Goal: Information Seeking & Learning: Learn about a topic

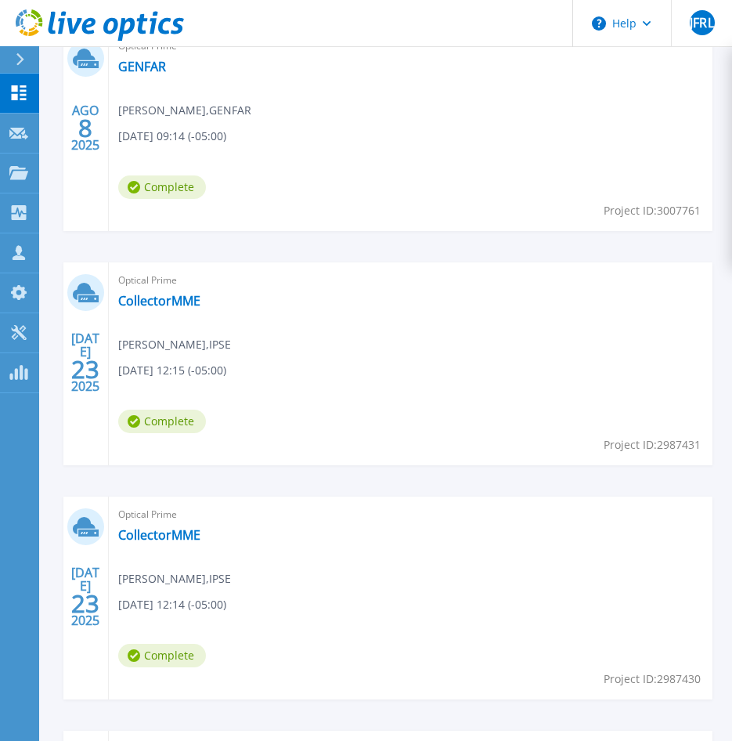
scroll to position [783, 0]
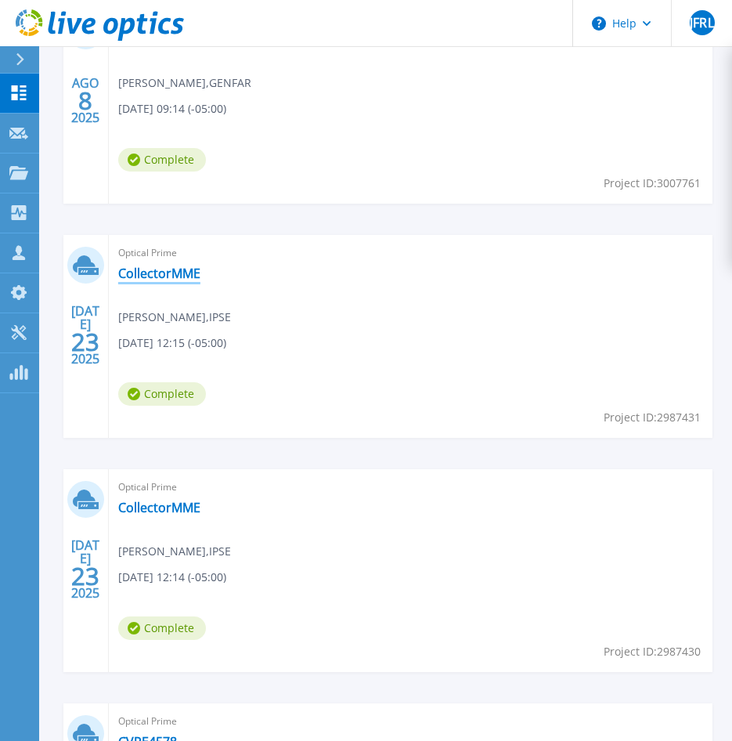
click at [166, 275] on link "CollectorMME" at bounding box center [159, 273] width 82 height 16
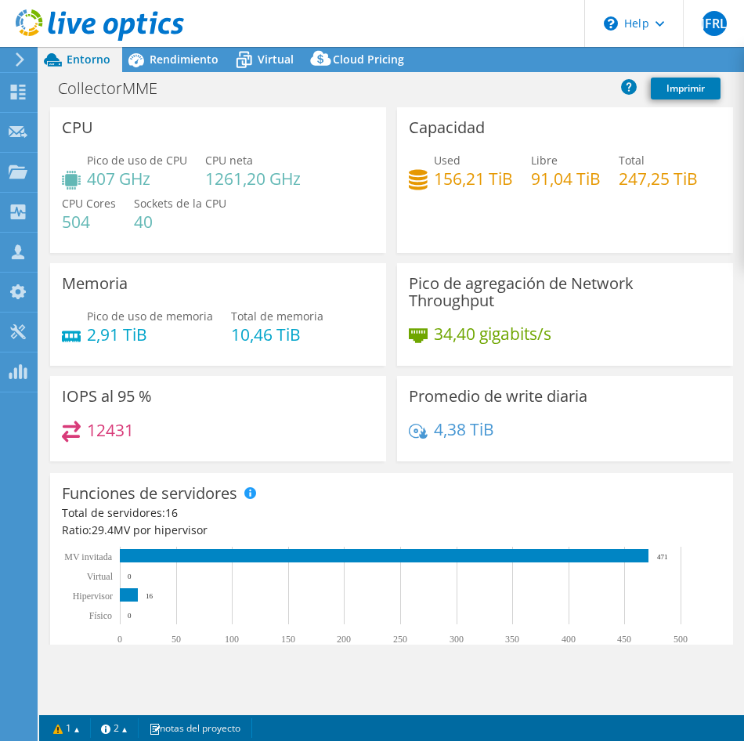
select select "USEast"
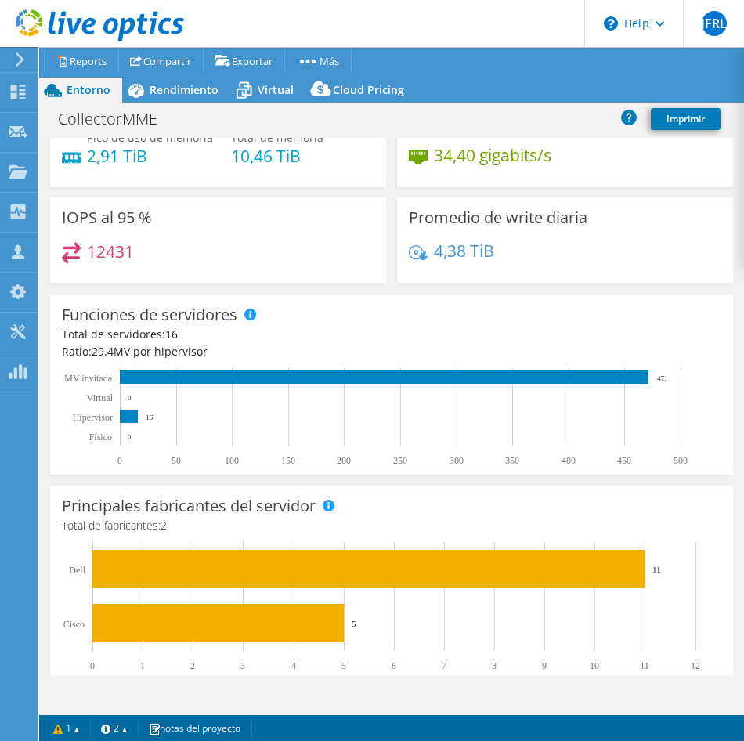
scroll to position [235, 0]
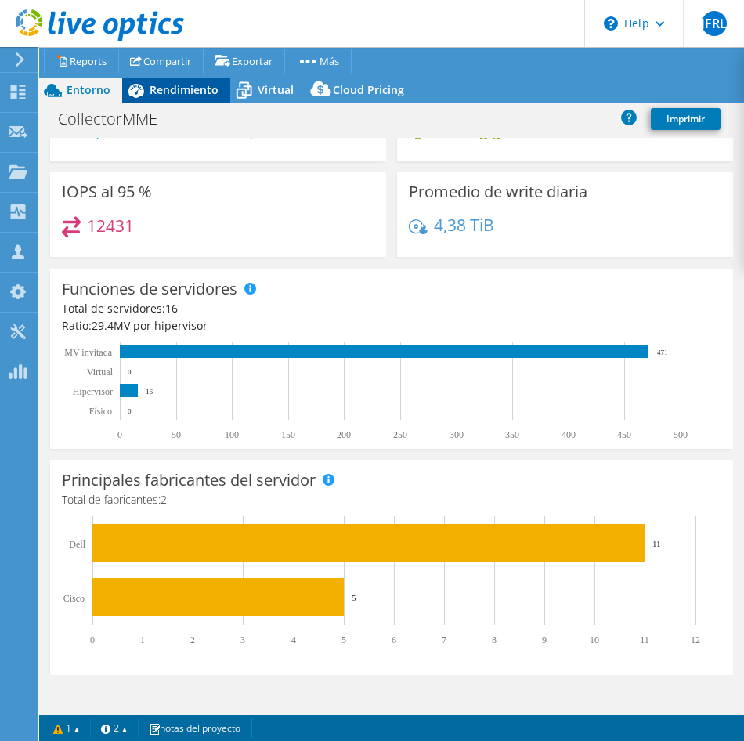
click at [172, 87] on span "Rendimiento" at bounding box center [184, 89] width 69 height 15
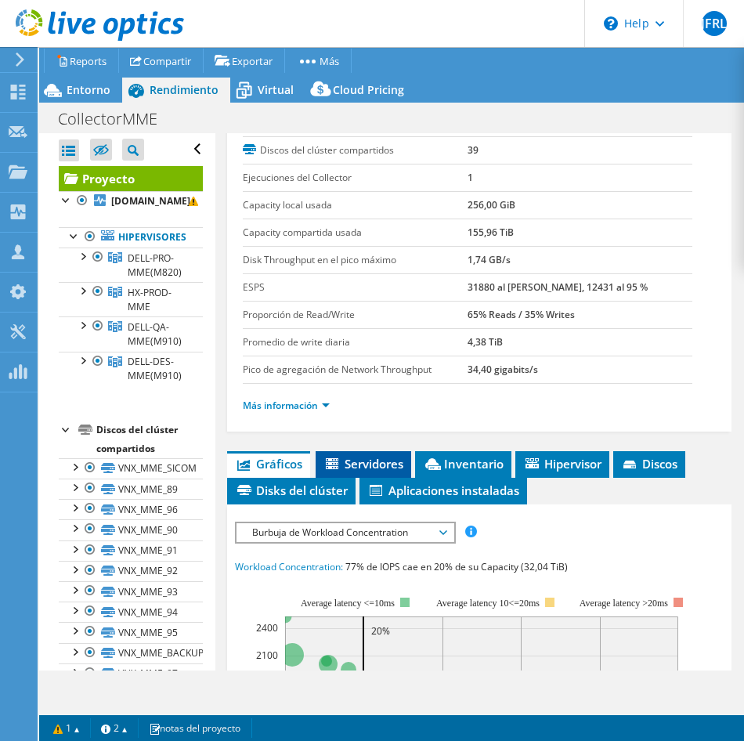
click at [367, 457] on span "Servidores" at bounding box center [363, 464] width 80 height 16
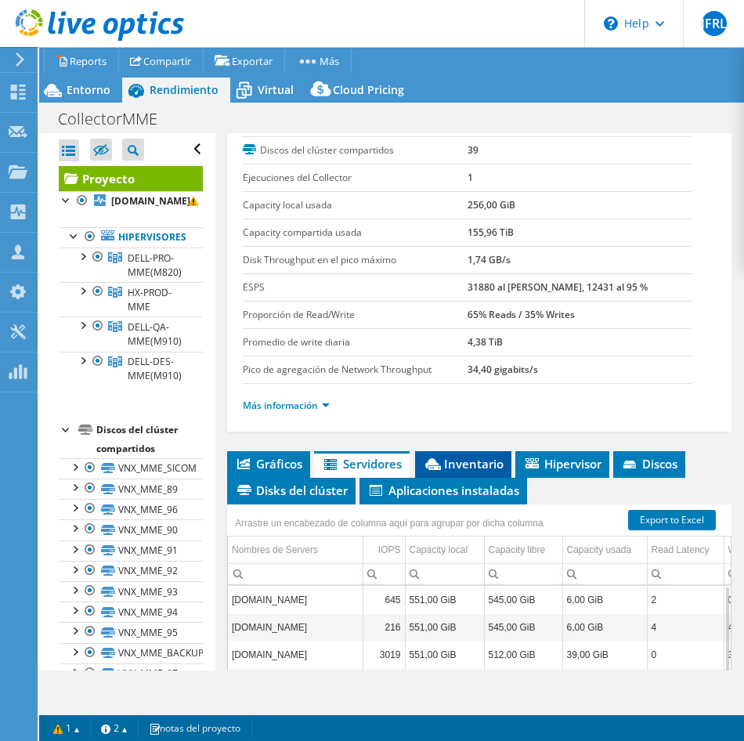
click at [456, 455] on li "Inventario" at bounding box center [463, 464] width 96 height 27
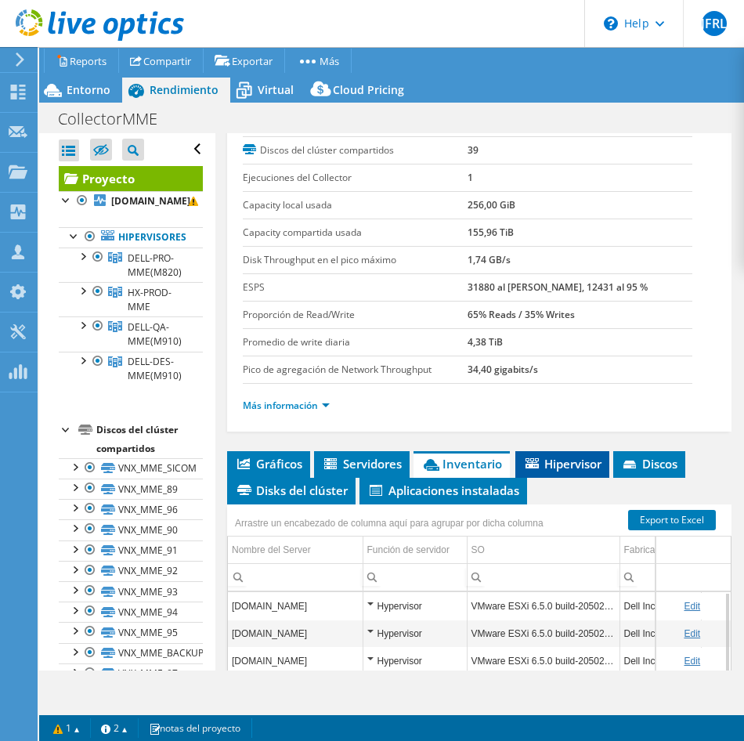
click at [586, 469] on span "Hipervisor" at bounding box center [562, 464] width 78 height 16
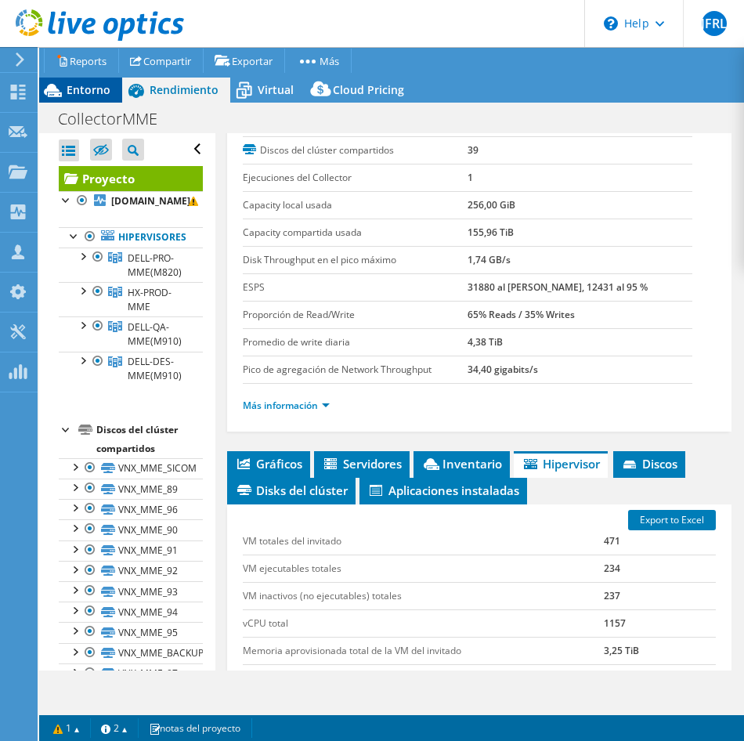
click at [74, 92] on span "Entorno" at bounding box center [89, 89] width 44 height 15
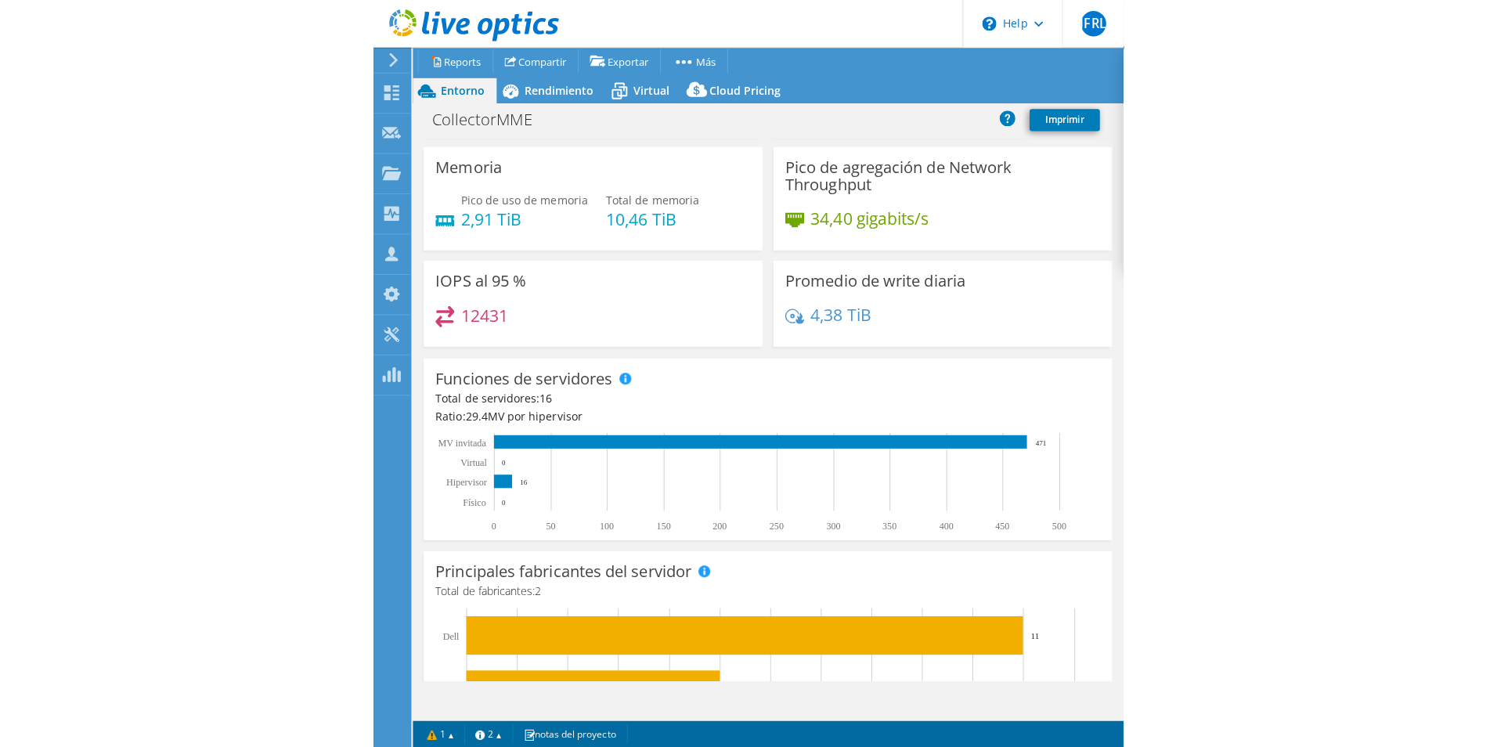
scroll to position [0, 0]
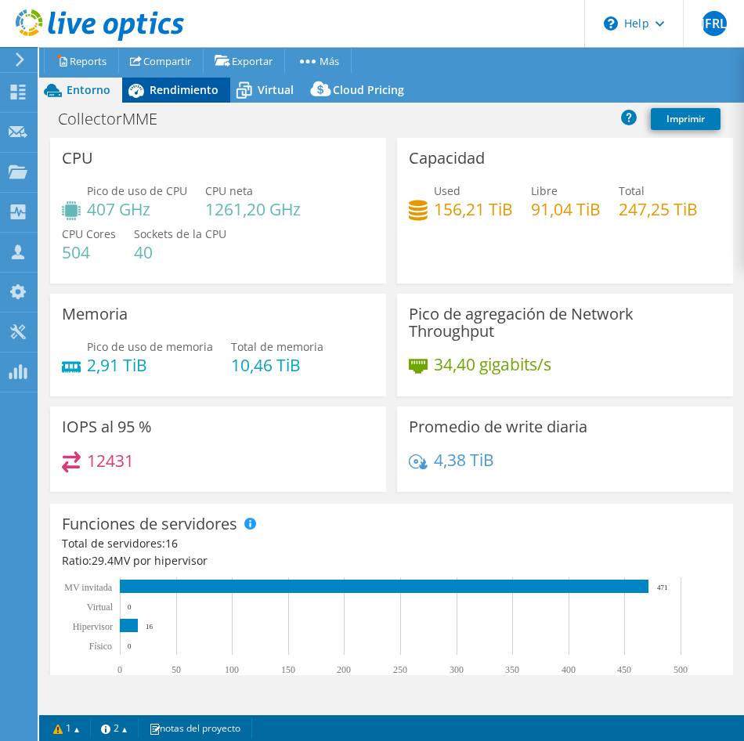
click at [167, 81] on div "Rendimiento" at bounding box center [176, 90] width 108 height 25
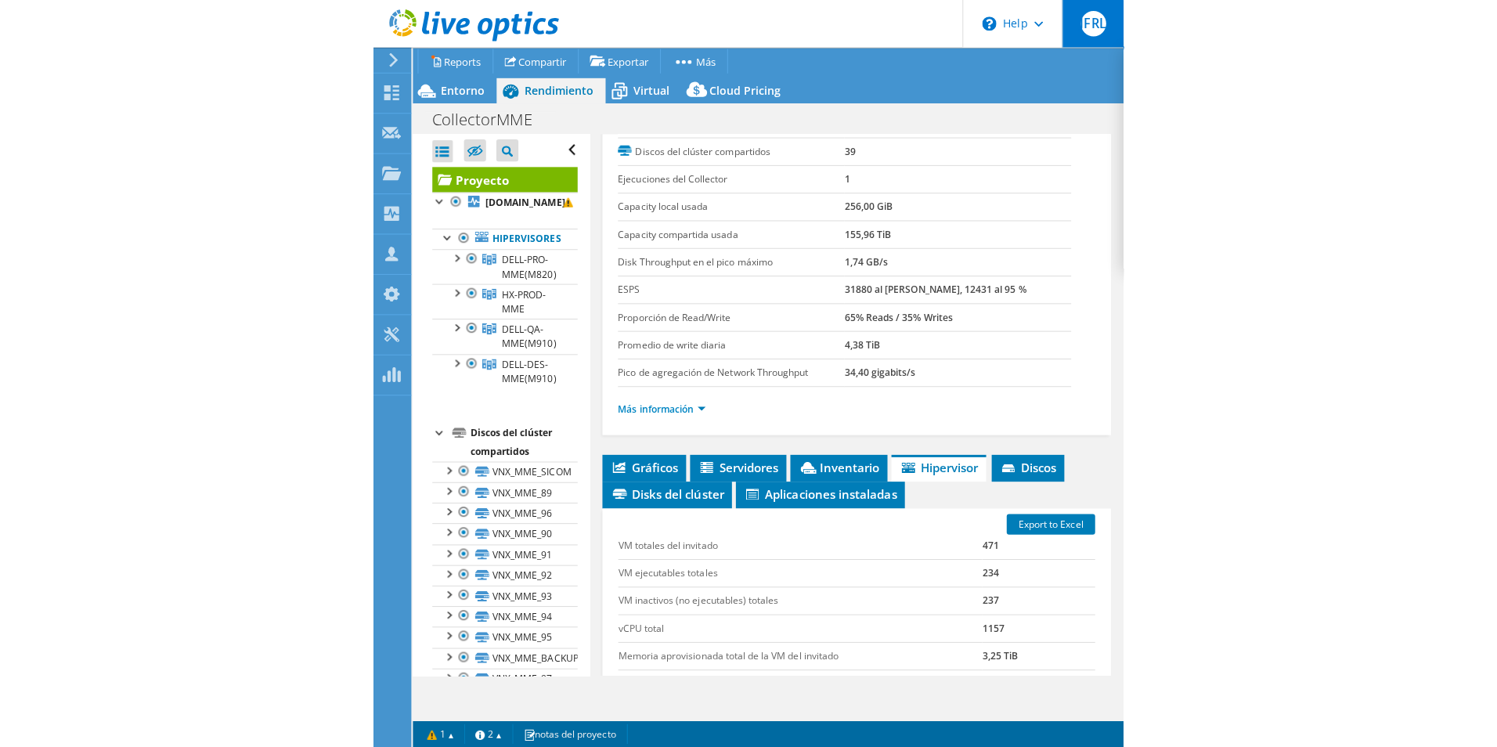
scroll to position [115, 0]
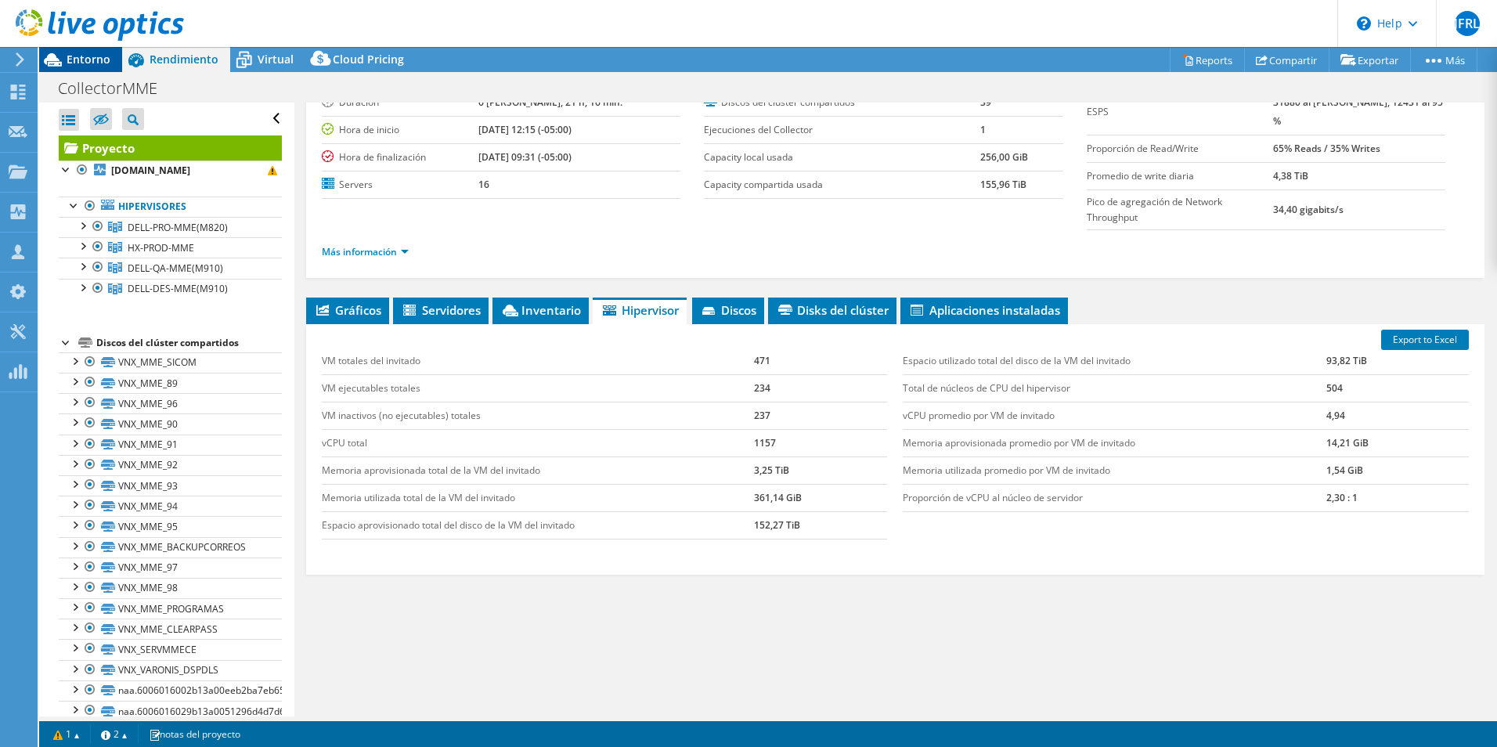
click at [74, 65] on span "Entorno" at bounding box center [89, 59] width 44 height 15
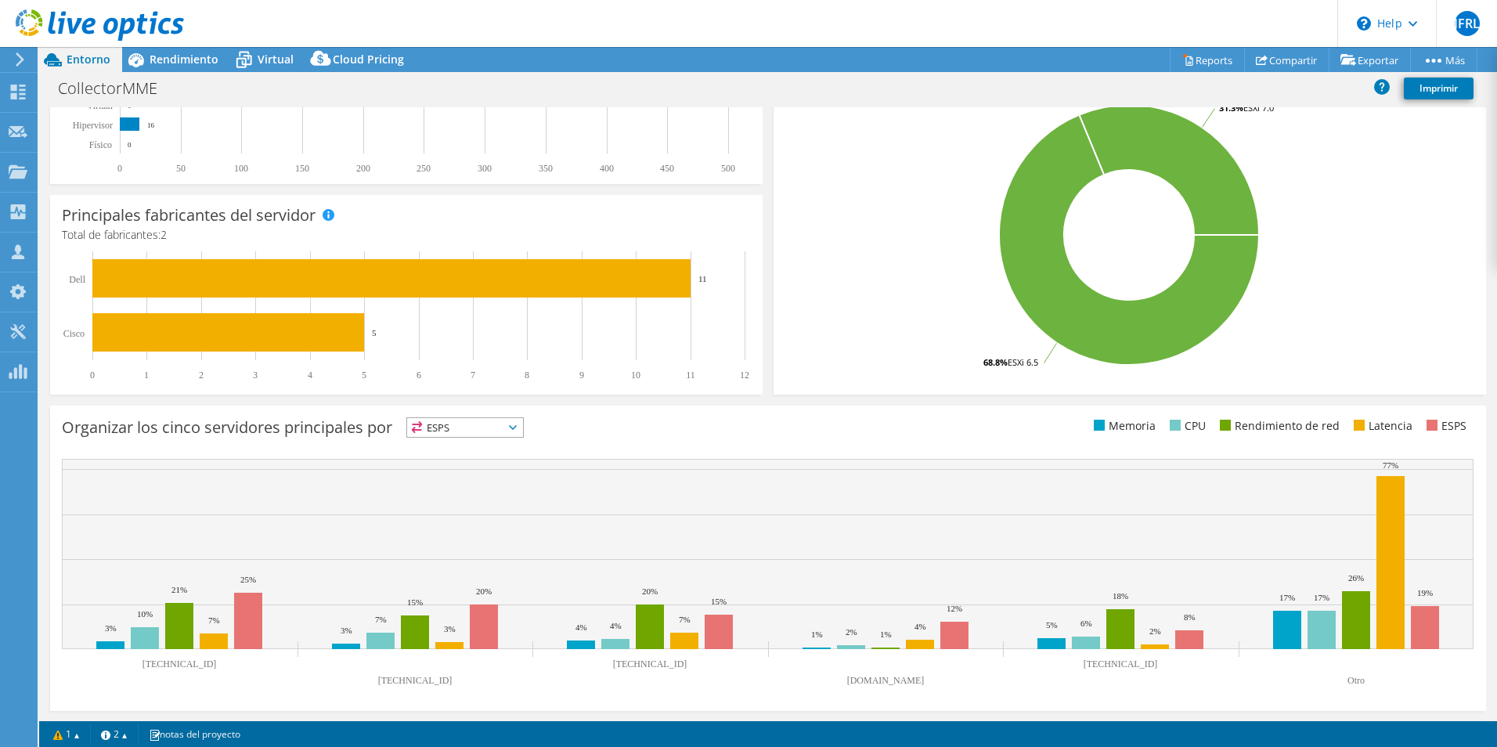
scroll to position [341, 0]
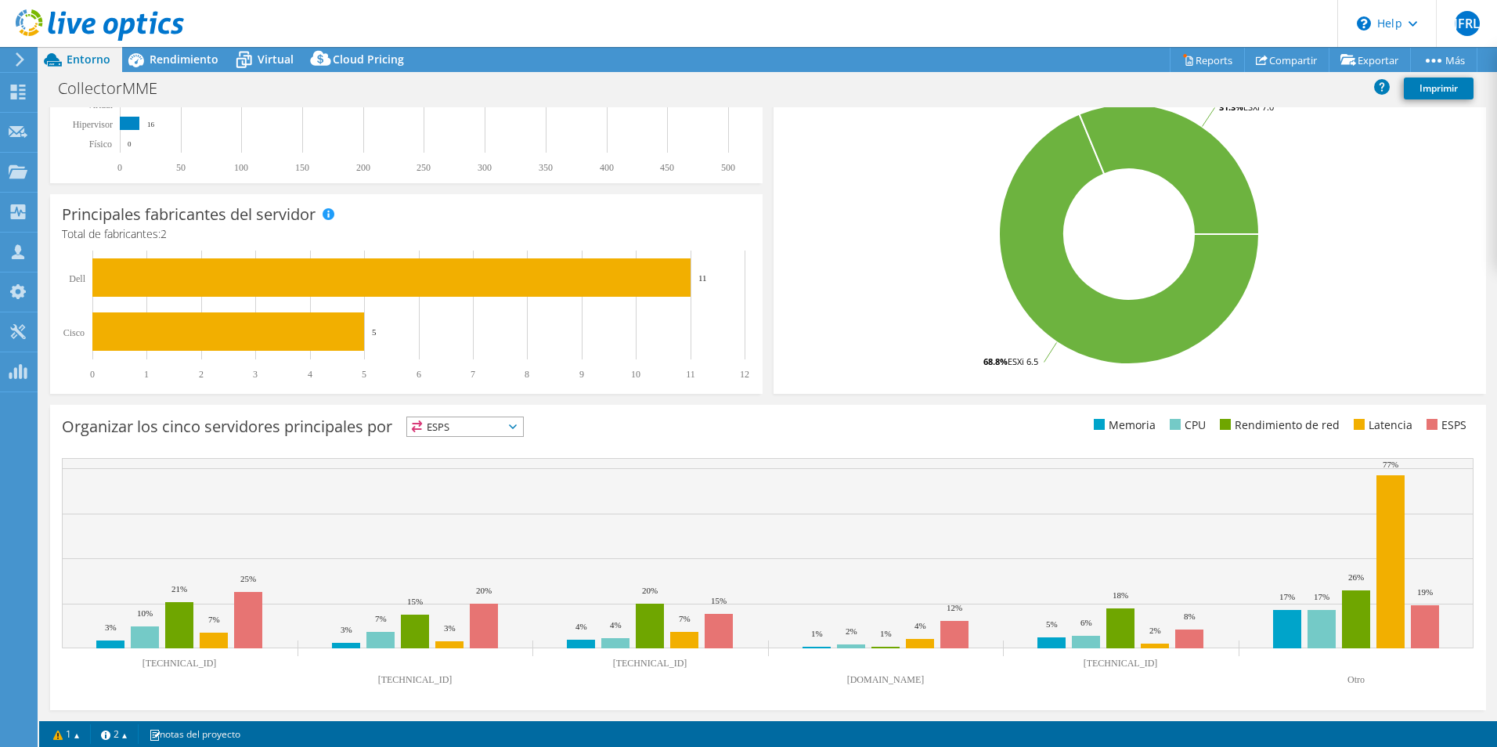
click at [522, 432] on span "ESPS" at bounding box center [465, 426] width 116 height 19
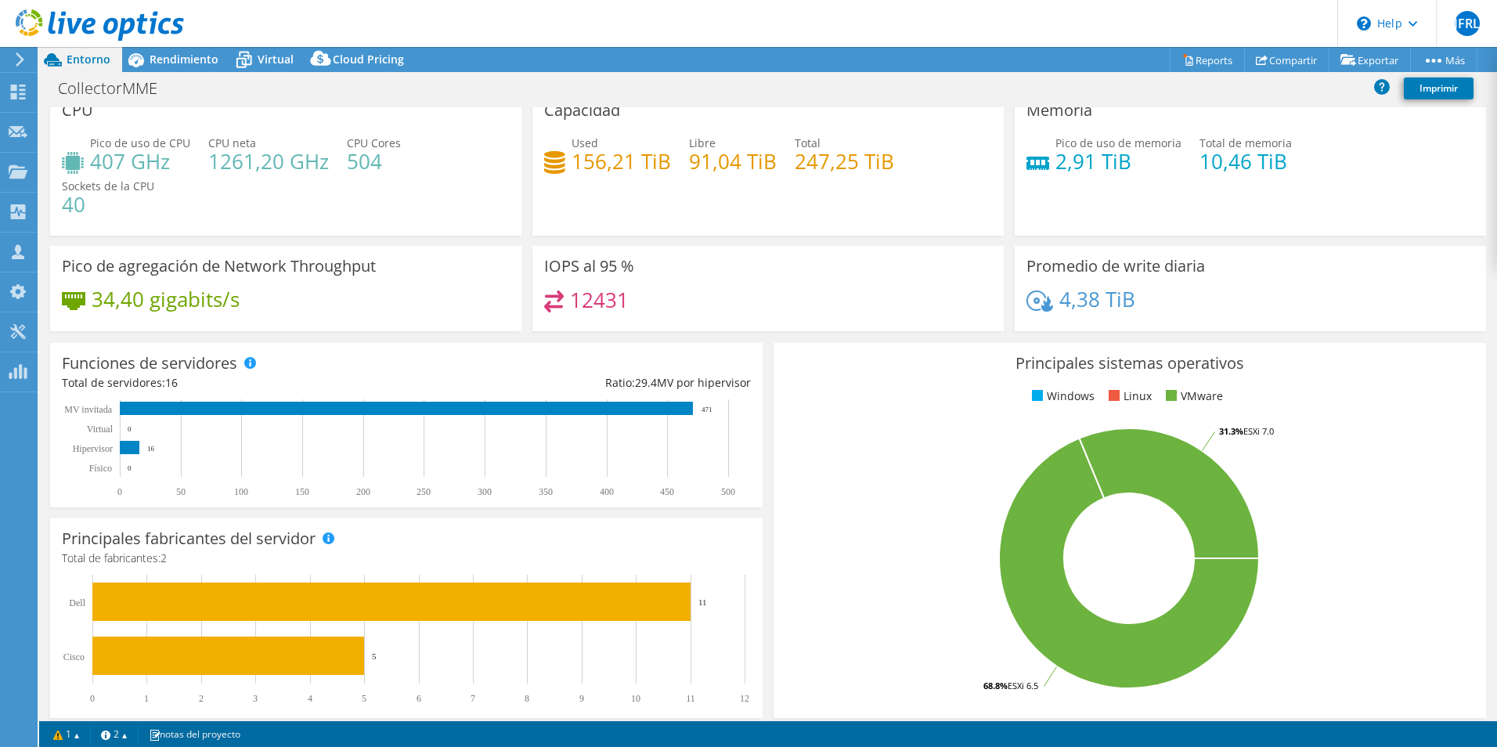
scroll to position [0, 0]
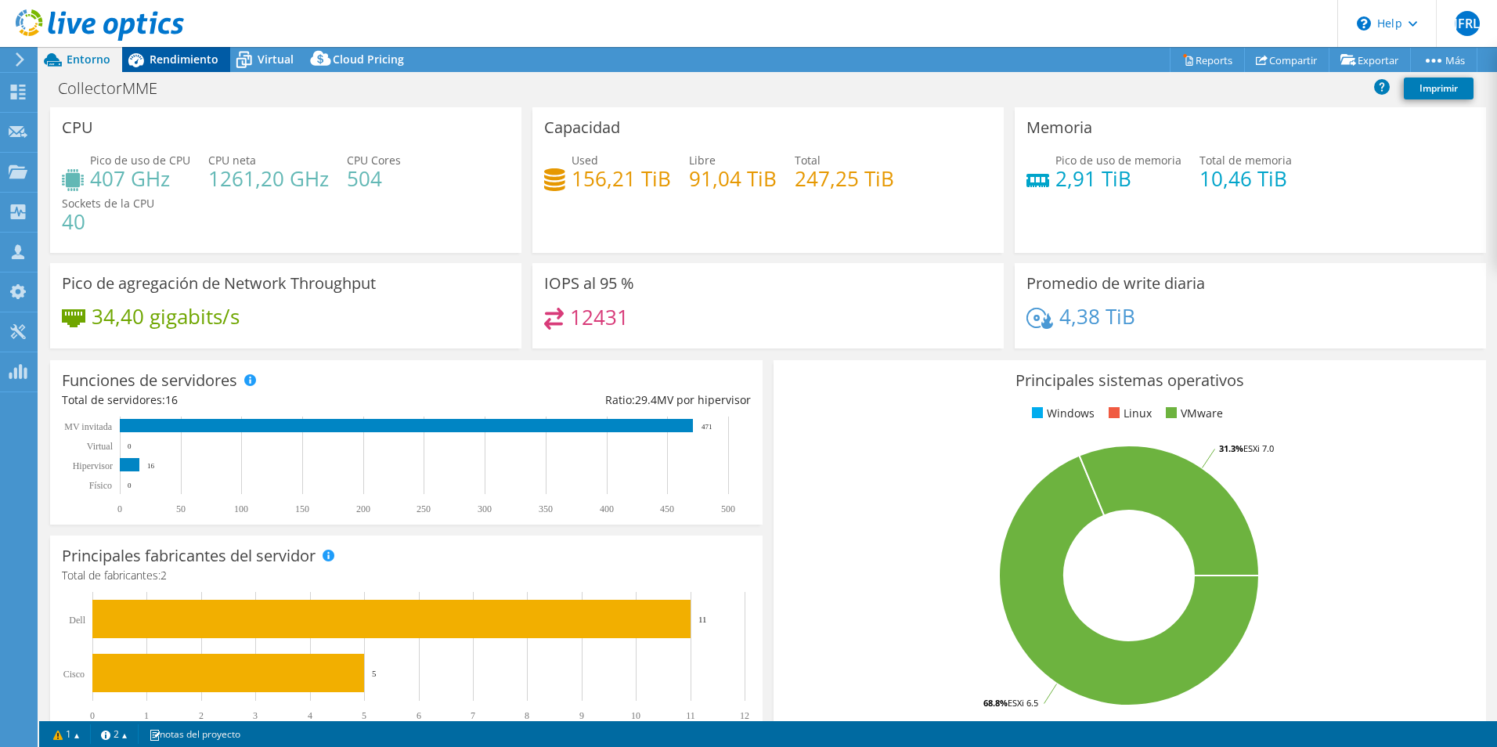
click at [186, 61] on span "Rendimiento" at bounding box center [184, 59] width 69 height 15
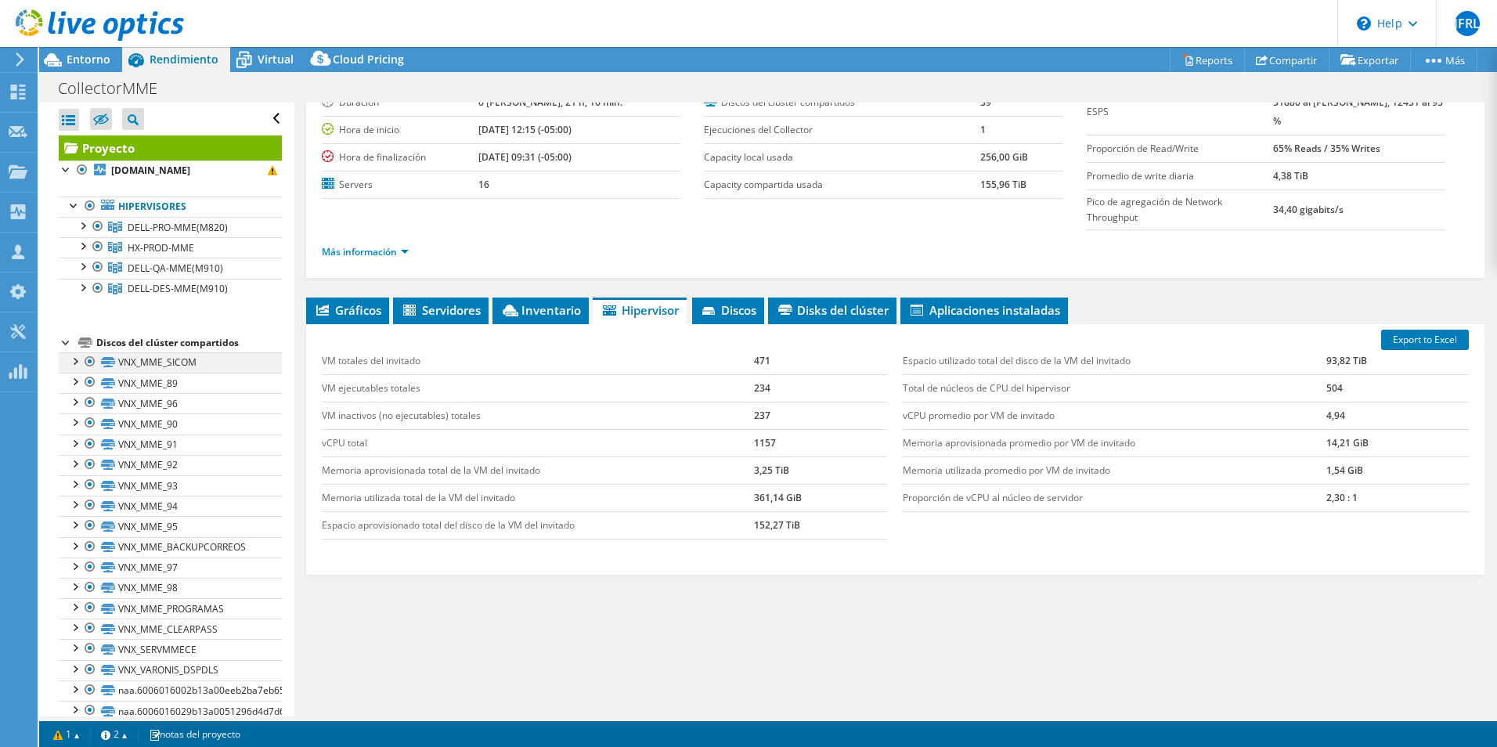
click at [77, 364] on div at bounding box center [75, 360] width 16 height 16
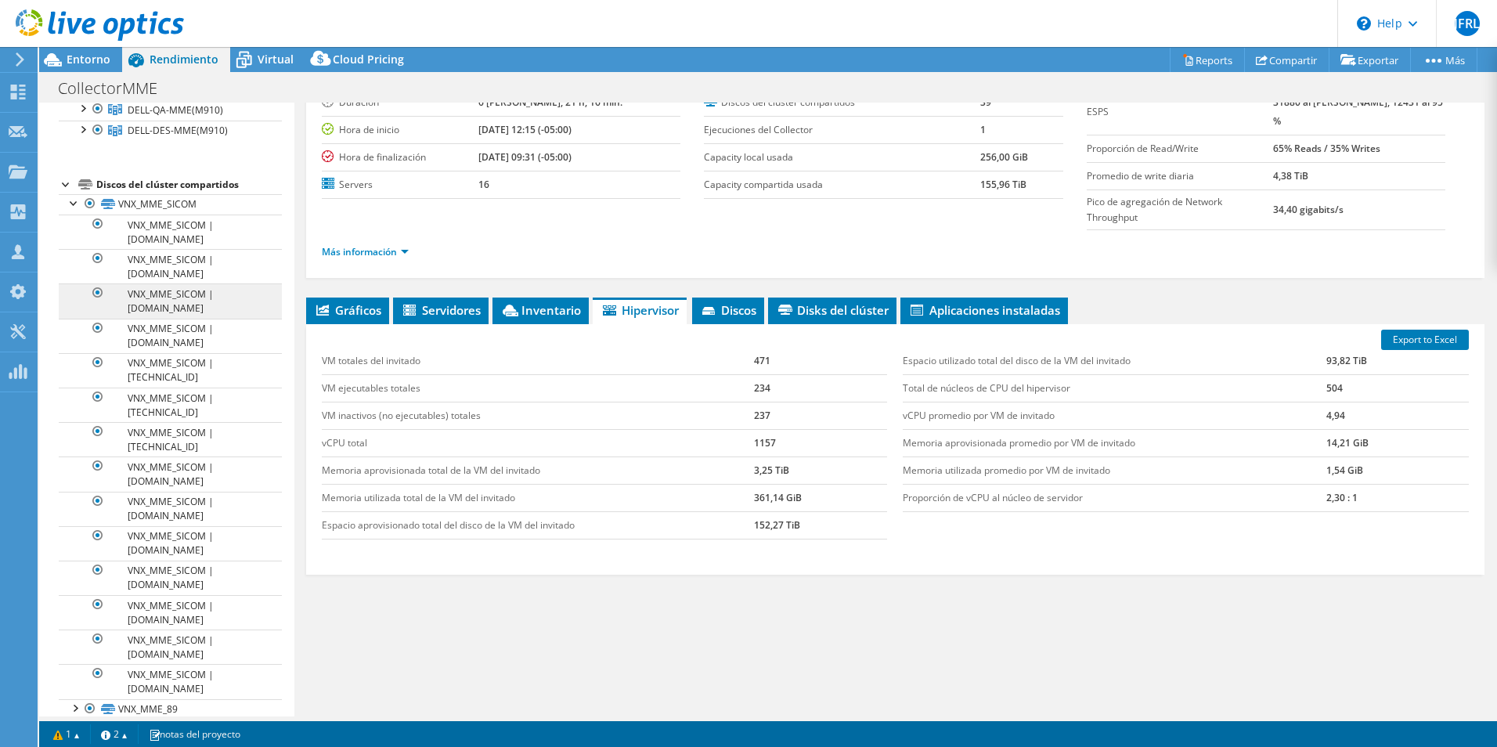
scroll to position [157, 0]
click at [76, 208] on div at bounding box center [75, 204] width 16 height 16
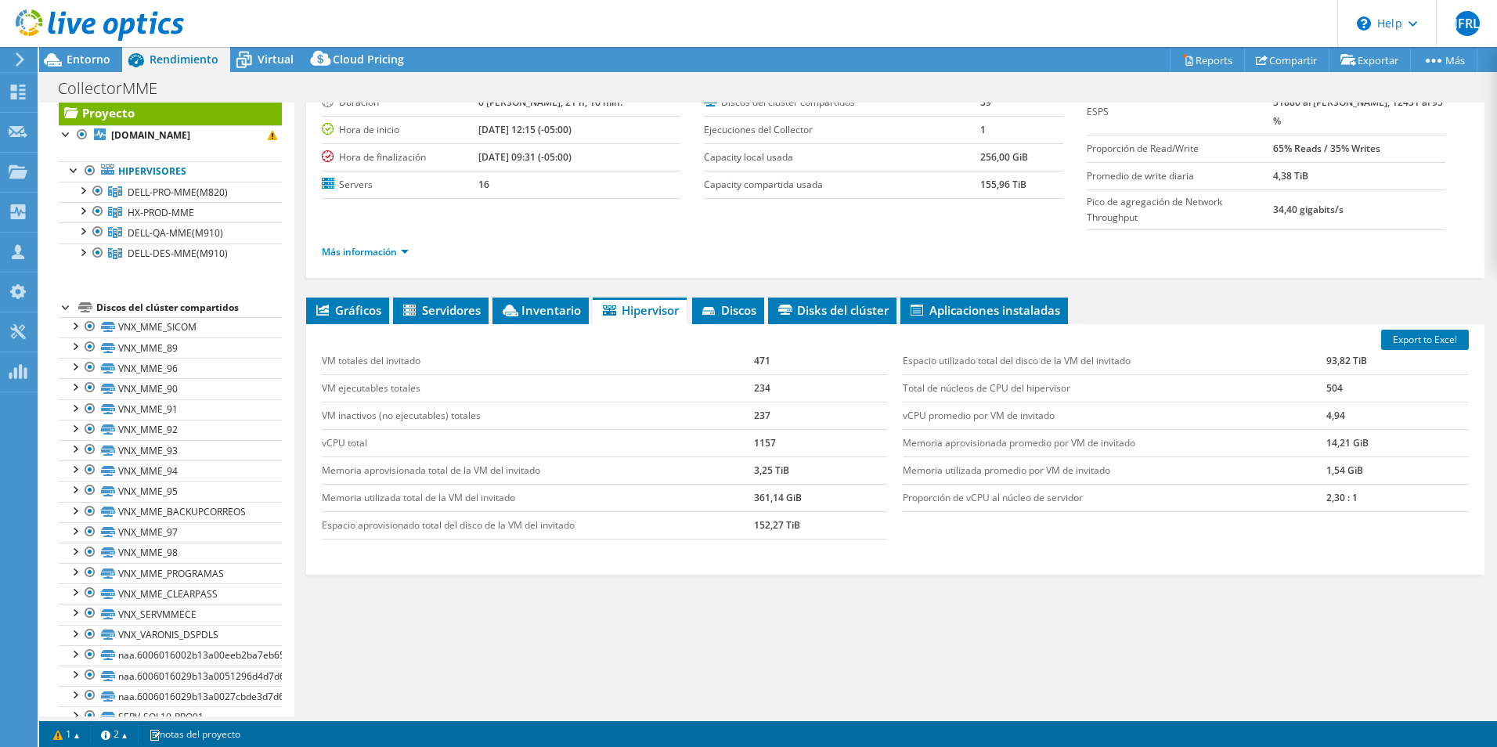
scroll to position [0, 0]
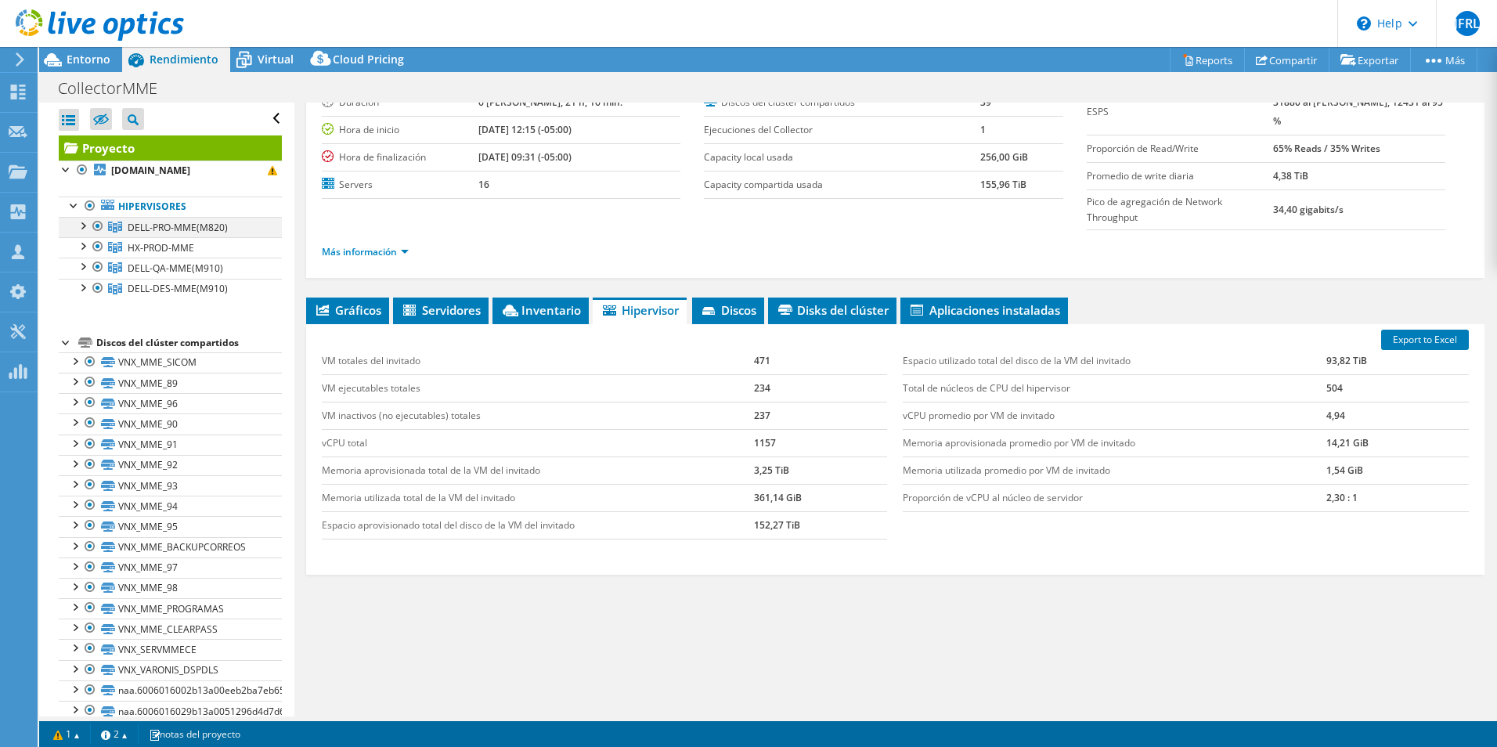
click at [78, 226] on div at bounding box center [82, 225] width 16 height 16
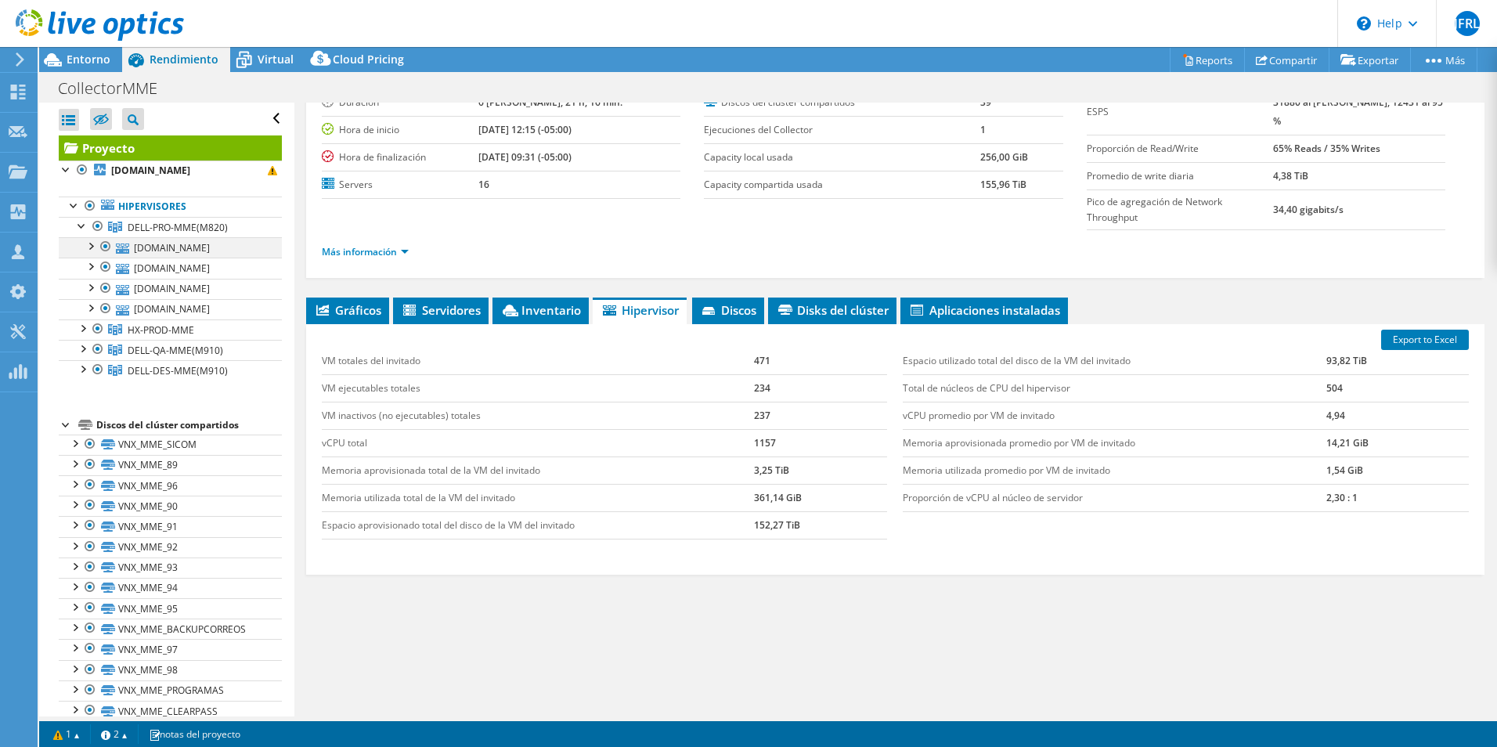
click at [94, 246] on div at bounding box center [90, 245] width 16 height 16
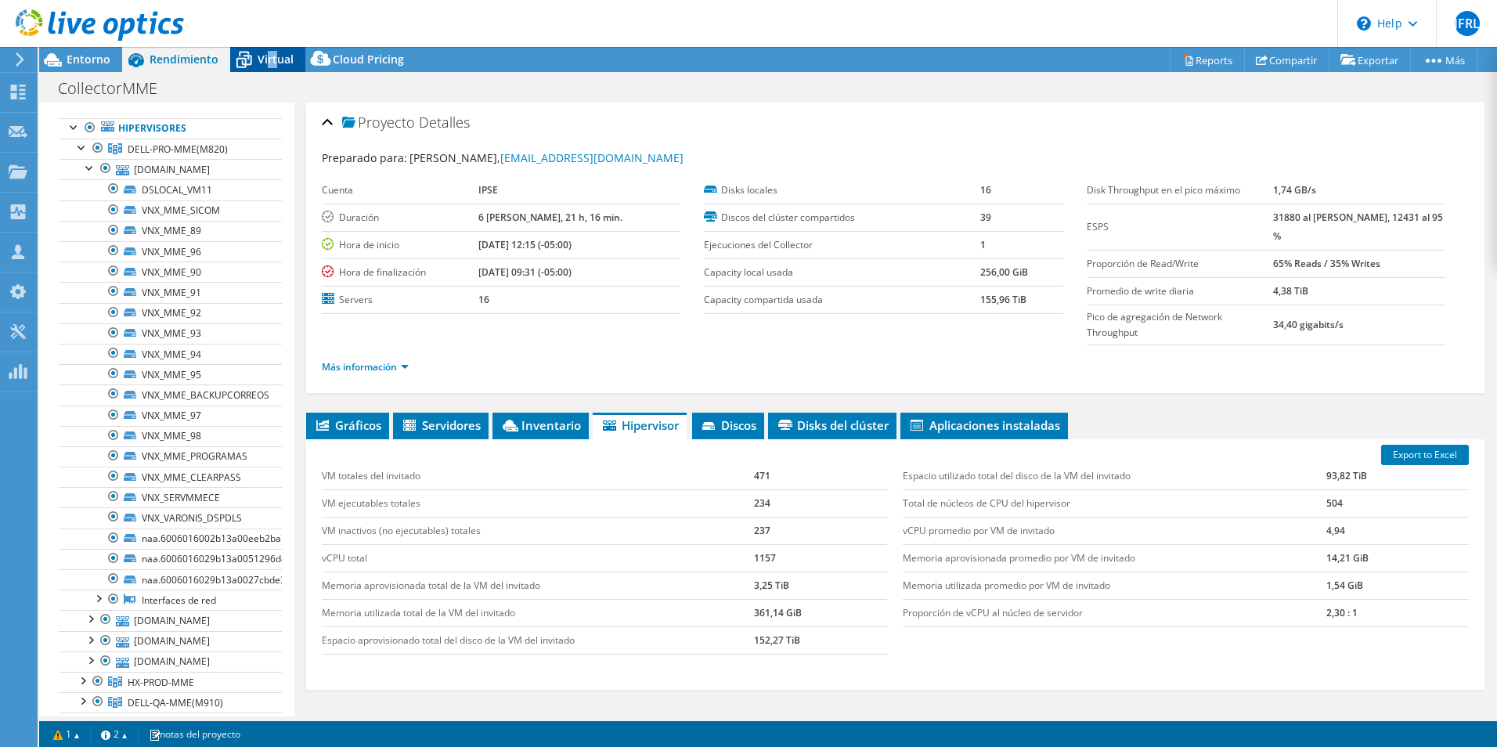
drag, startPoint x: 273, startPoint y: 52, endPoint x: 265, endPoint y: 56, distance: 9.5
click at [265, 56] on span "Virtual" at bounding box center [276, 59] width 36 height 15
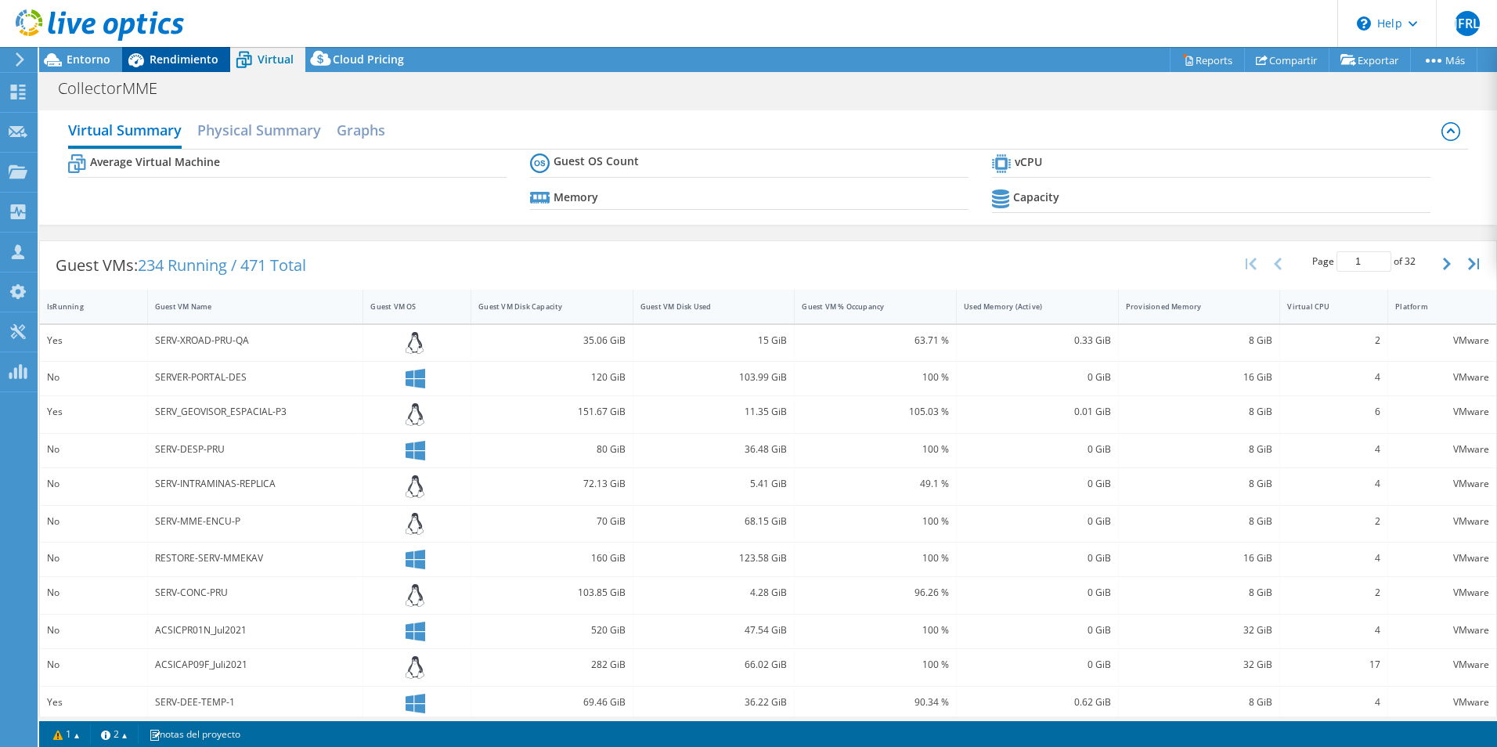
drag, startPoint x: 265, startPoint y: 56, endPoint x: 158, endPoint y: 69, distance: 107.3
click at [158, 69] on div "Rendimiento" at bounding box center [176, 59] width 108 height 25
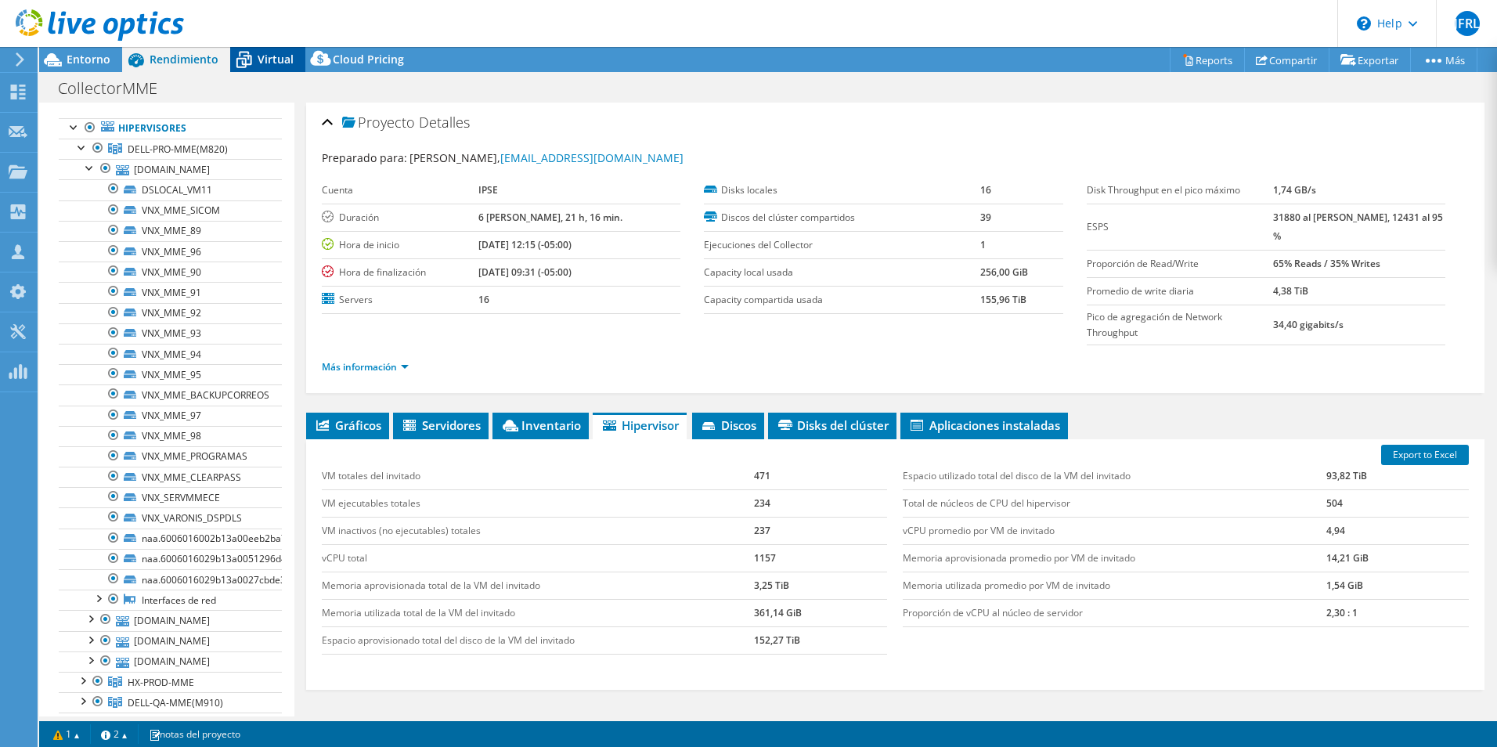
click at [268, 54] on span "Virtual" at bounding box center [276, 59] width 36 height 15
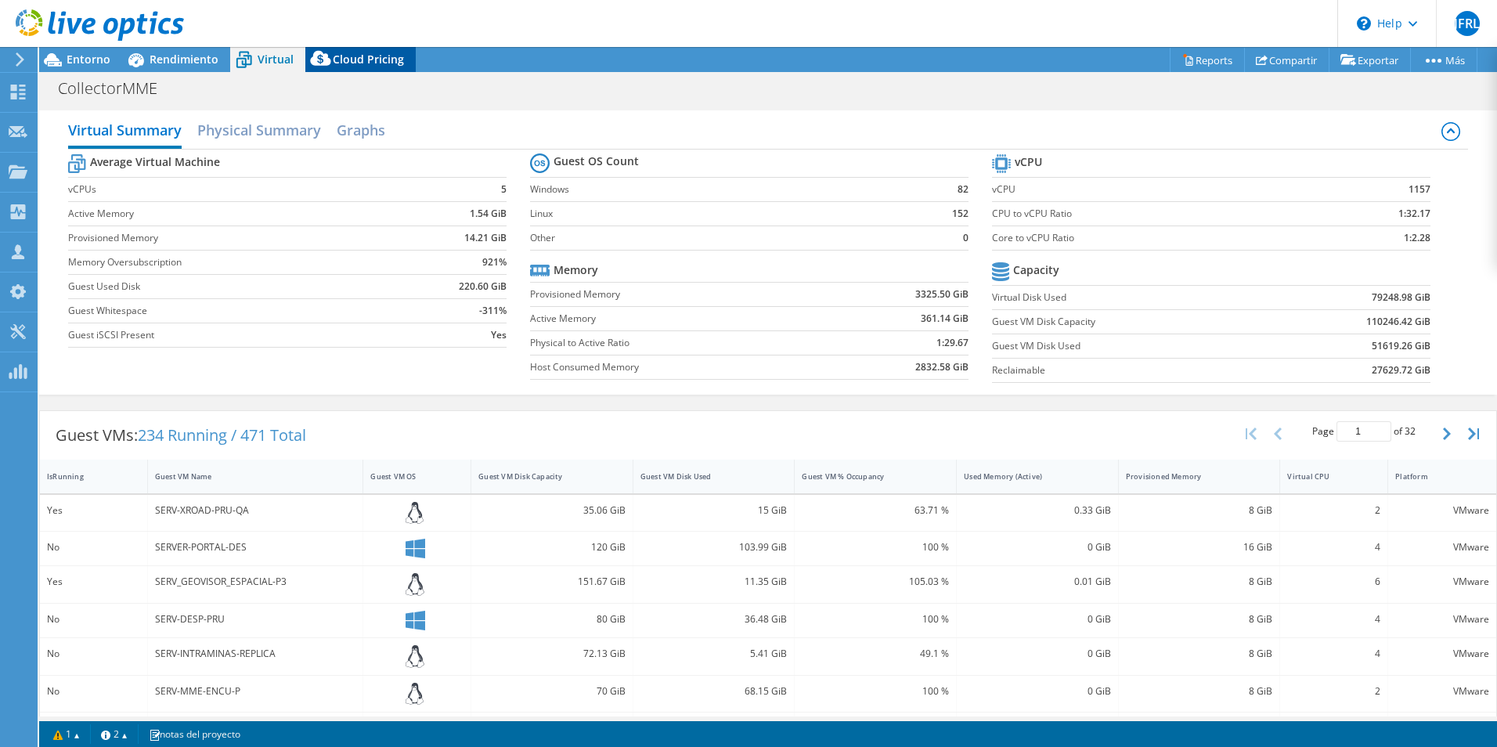
click at [334, 63] on icon at bounding box center [320, 61] width 31 height 31
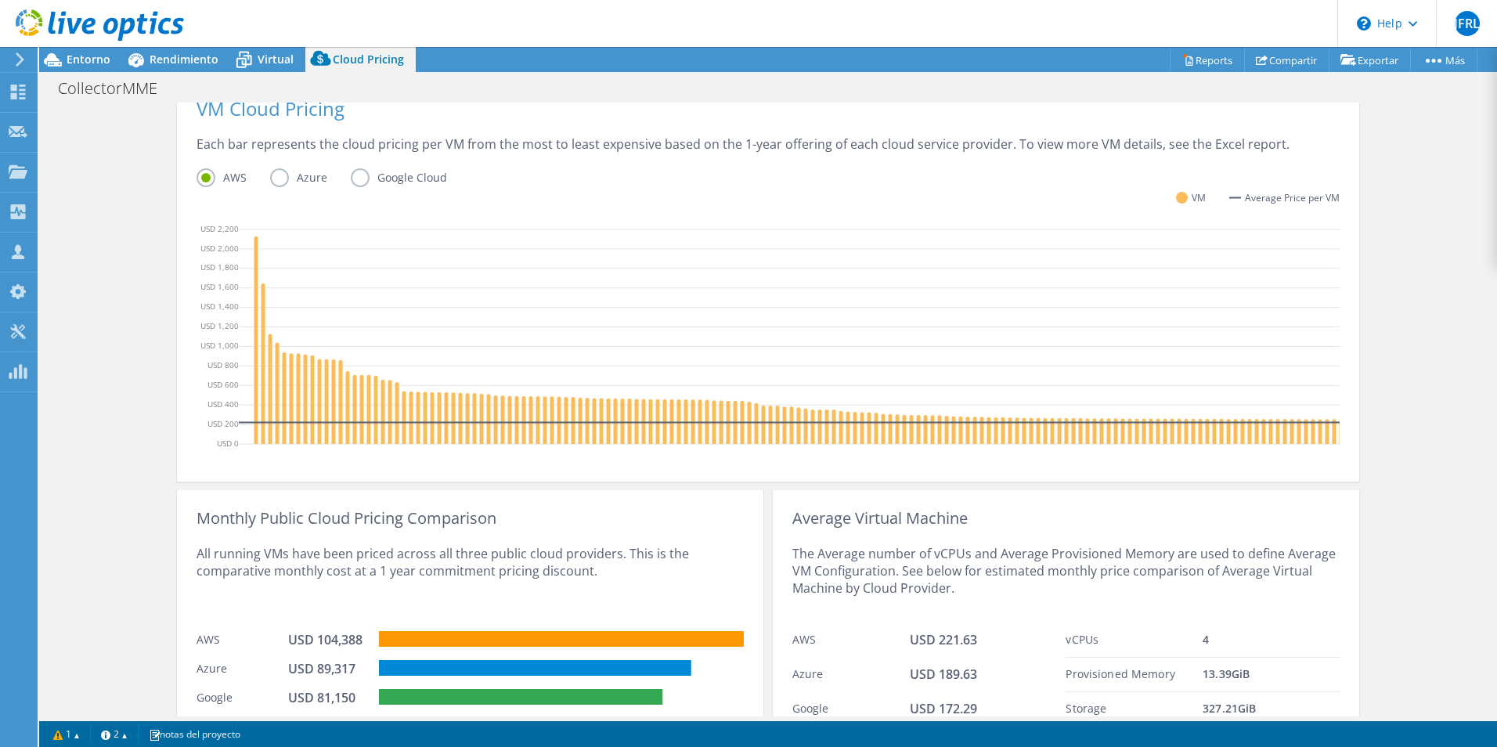
scroll to position [392, 0]
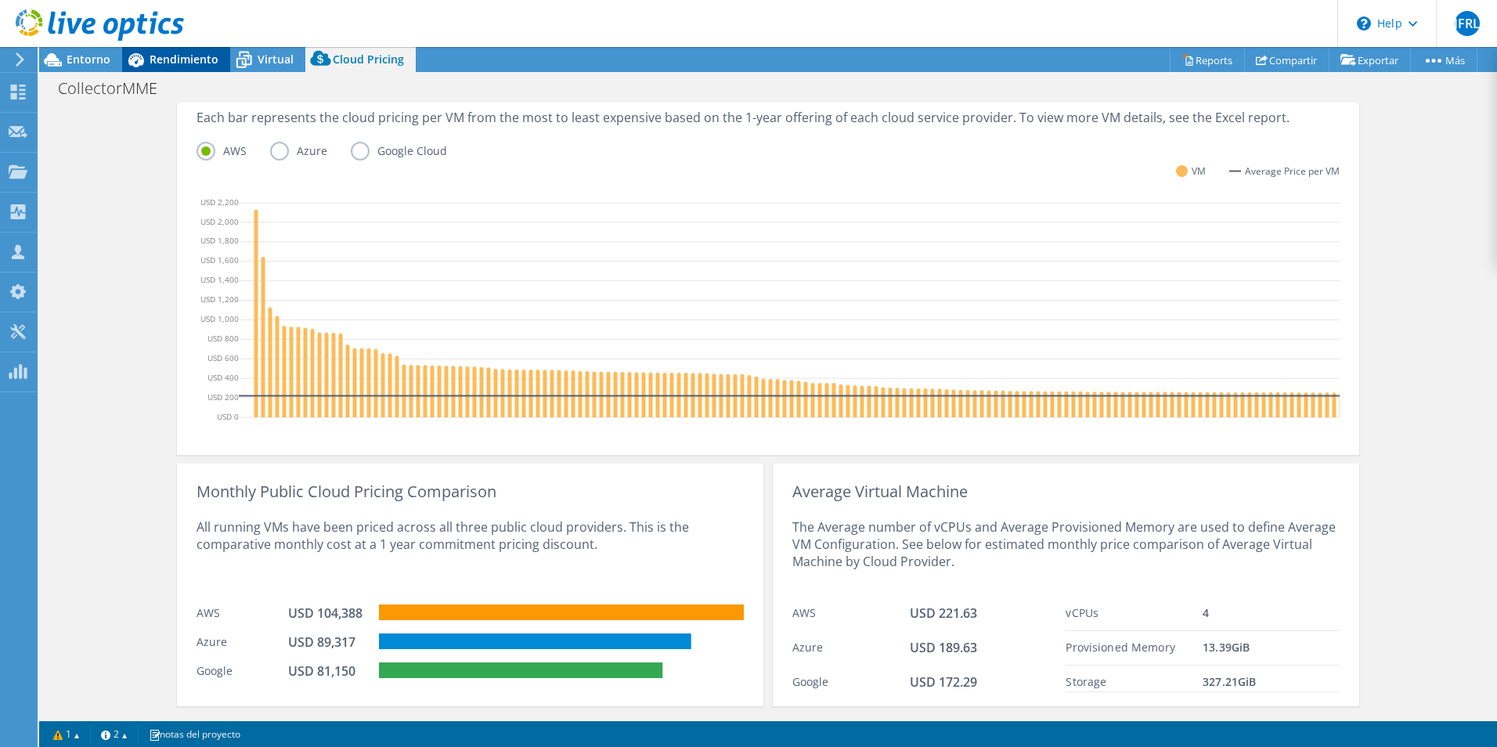
click at [197, 54] on span "Rendimiento" at bounding box center [184, 59] width 69 height 15
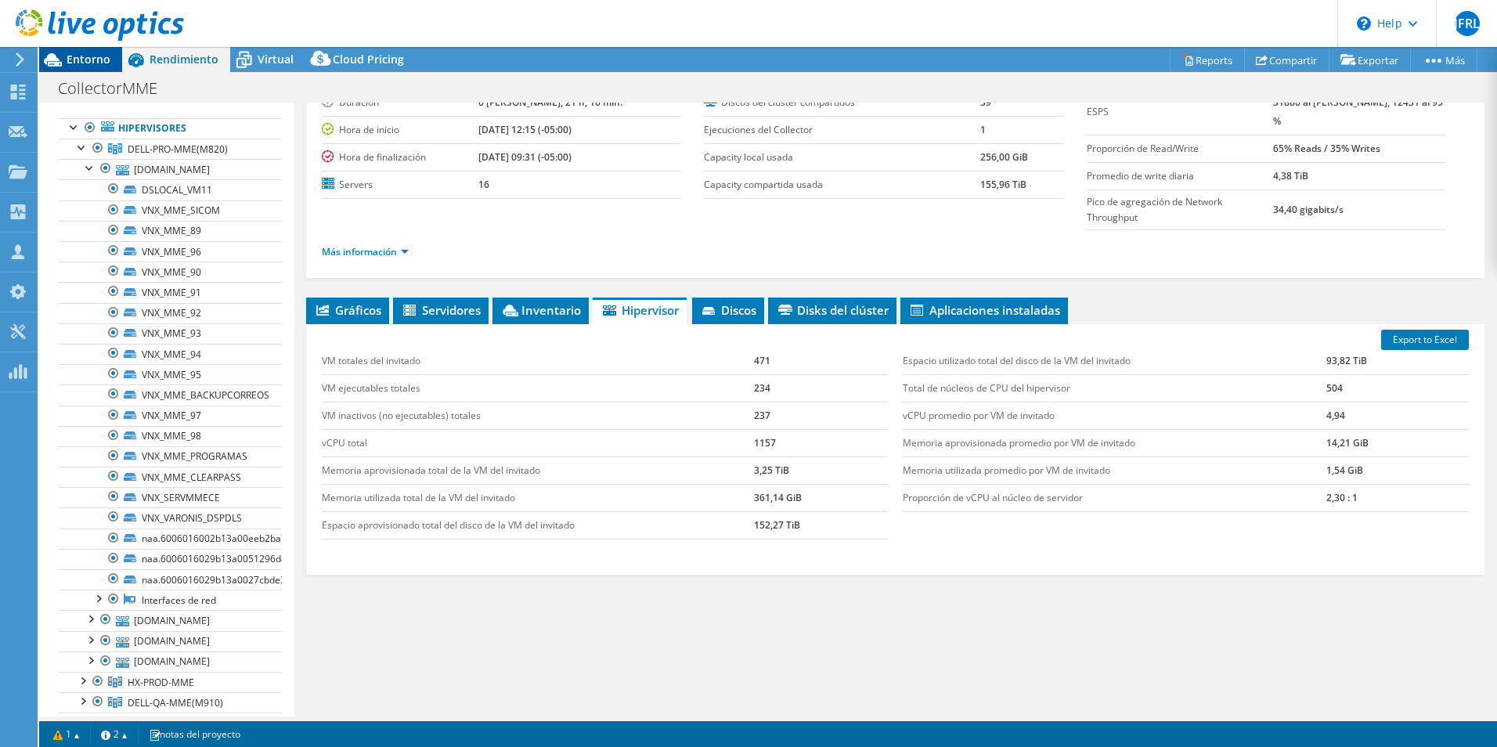
click at [92, 62] on span "Entorno" at bounding box center [89, 59] width 44 height 15
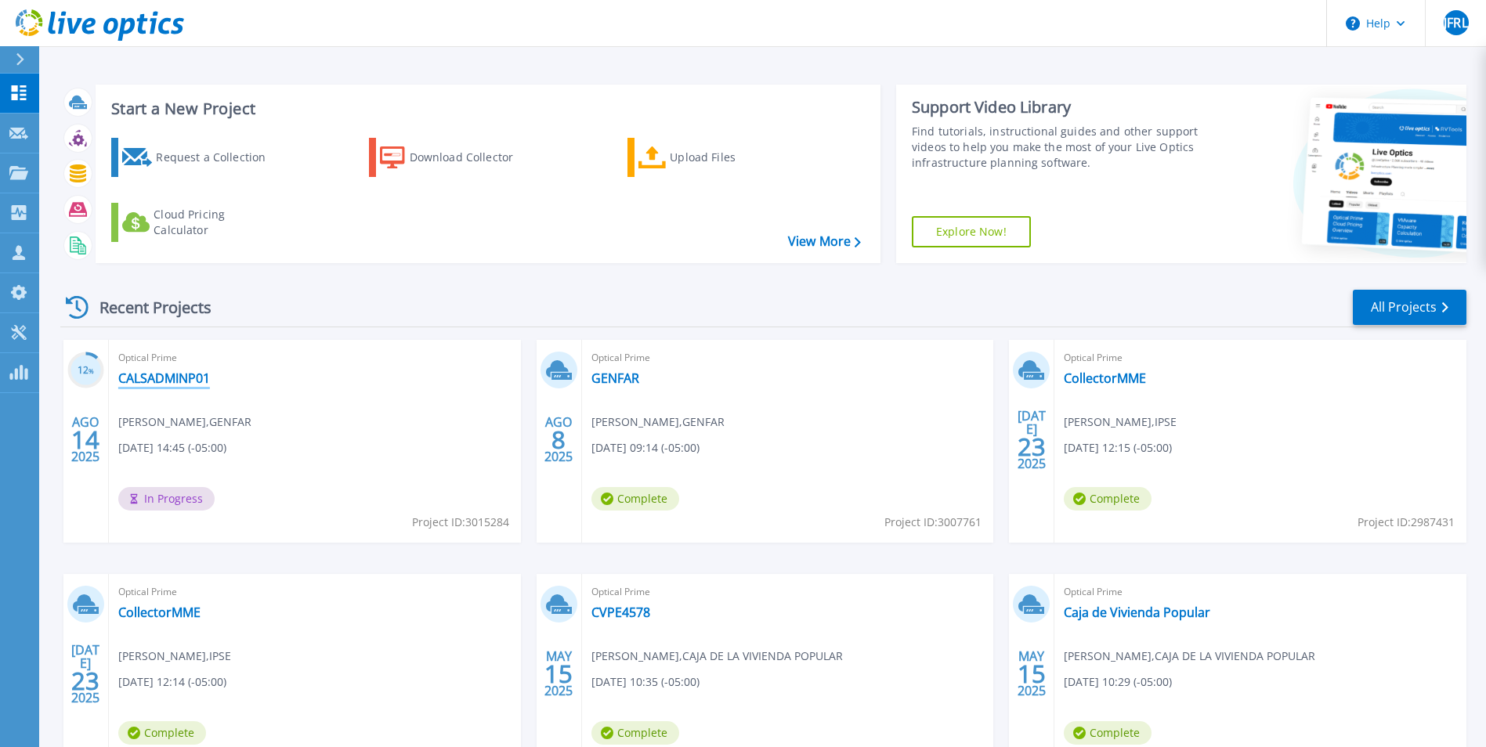
click at [162, 382] on link "CALSADMINP01" at bounding box center [164, 378] width 92 height 16
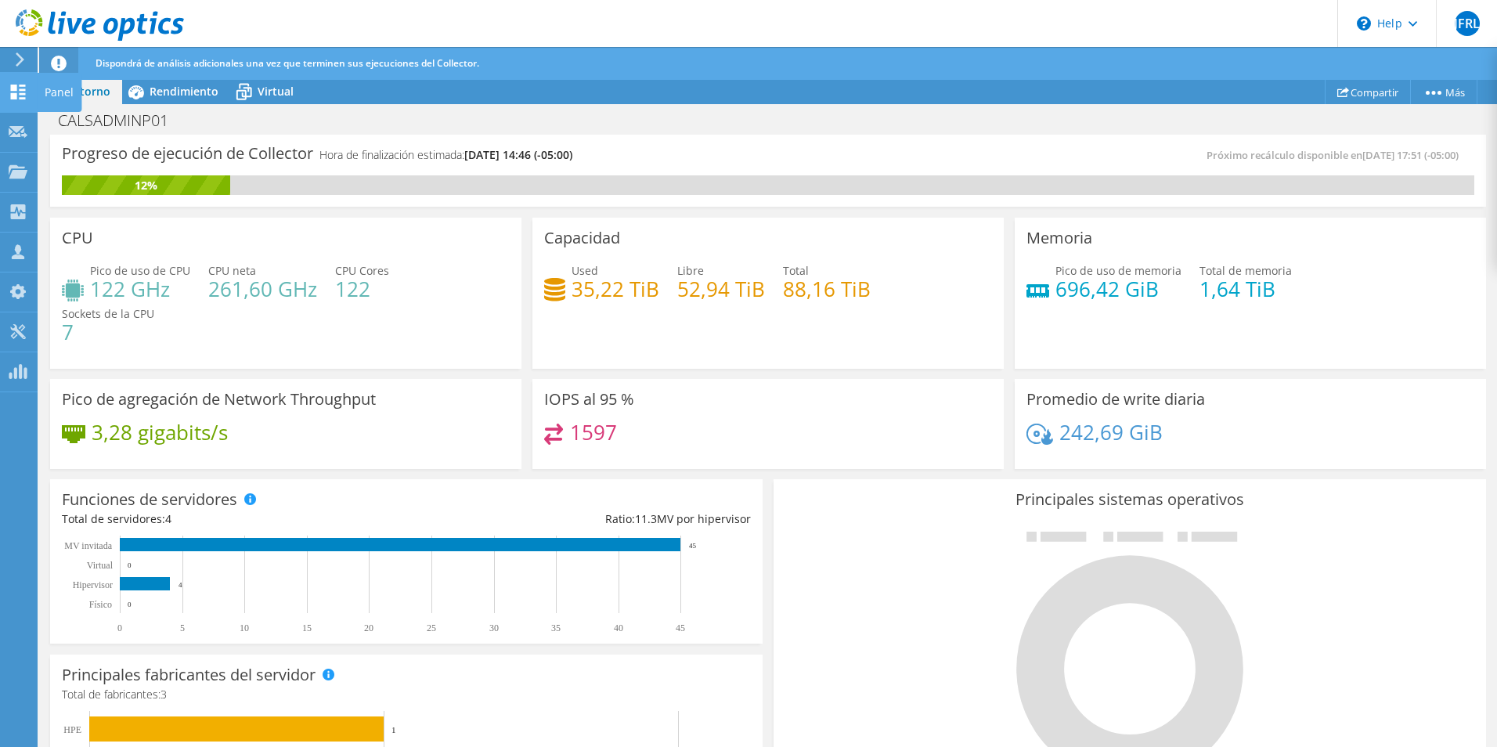
click at [20, 93] on use at bounding box center [18, 92] width 15 height 15
